Goal: Check status: Check status

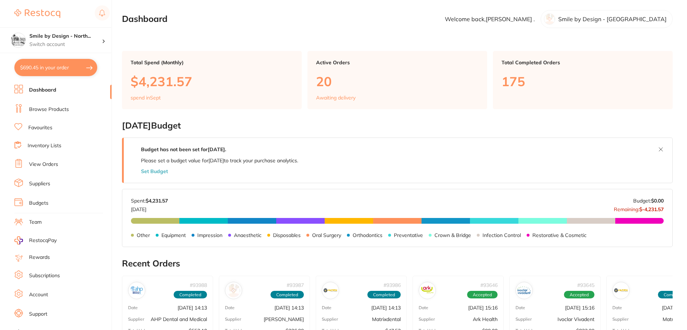
click at [46, 166] on link "View Orders" at bounding box center [43, 164] width 29 height 7
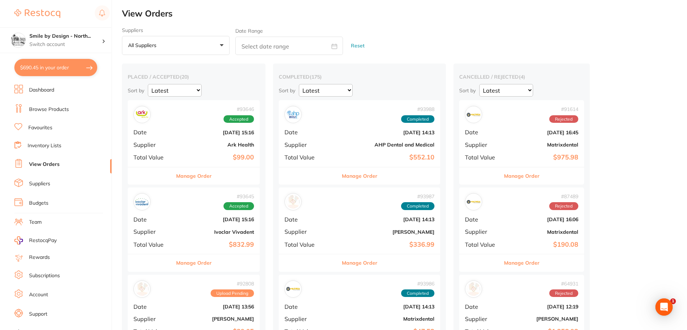
click at [376, 146] on b "AHP Dental and Medical" at bounding box center [386, 145] width 96 height 6
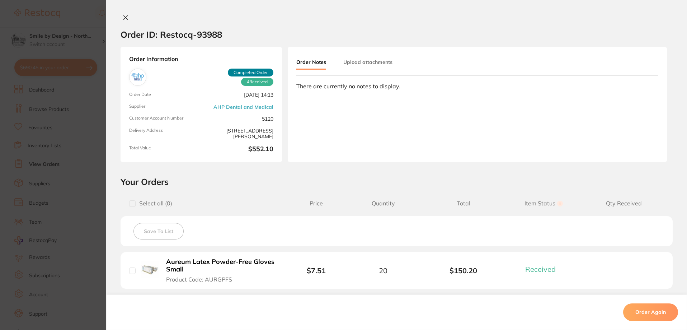
click at [121, 15] on button at bounding box center [126, 18] width 10 height 8
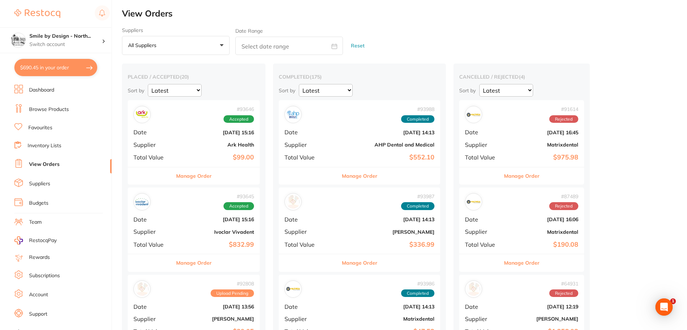
click at [375, 140] on div "# 93988 Completed Date [DATE] 14:13 Supplier AHP Dental and Medical Total Value…" at bounding box center [359, 133] width 161 height 66
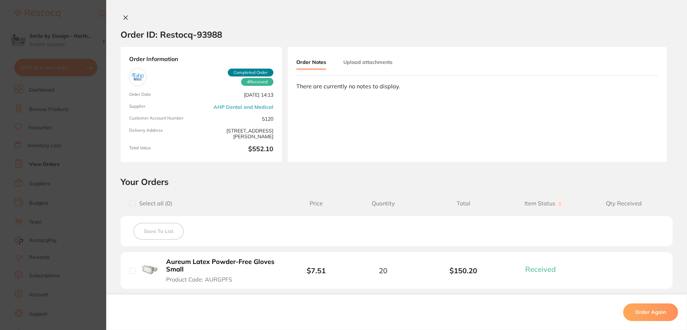
click at [126, 19] on icon at bounding box center [126, 18] width 4 height 4
